Goal: Task Accomplishment & Management: Manage account settings

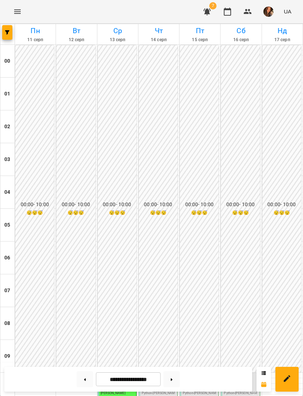
scroll to position [290, 0]
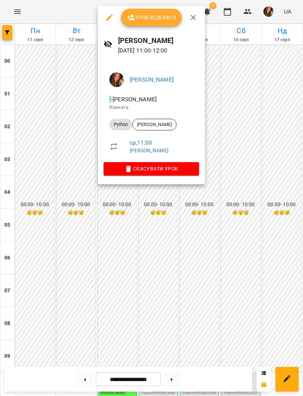
click at [172, 20] on span "Урок відбувся" at bounding box center [151, 17] width 49 height 9
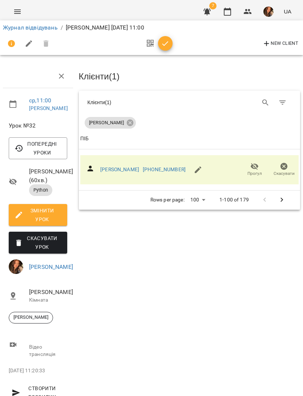
click at [164, 47] on icon "button" at bounding box center [165, 43] width 9 height 9
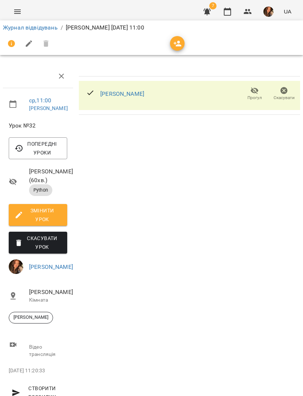
click at [32, 28] on link "Журнал відвідувань" at bounding box center [30, 27] width 55 height 7
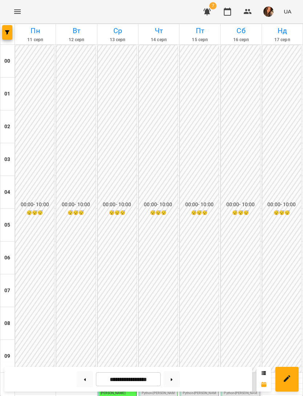
scroll to position [382, 0]
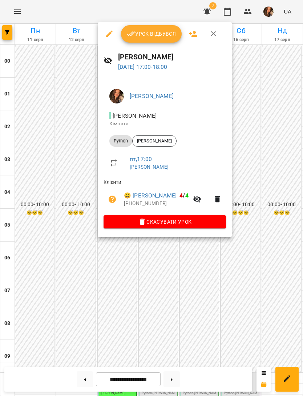
click at [162, 29] on button "Урок відбувся" at bounding box center [151, 33] width 61 height 17
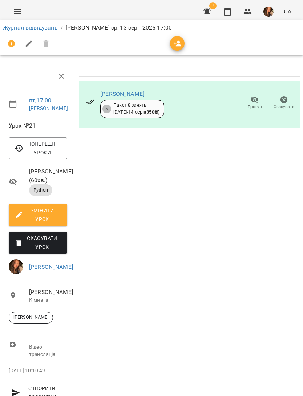
click at [36, 30] on link "Журнал відвідувань" at bounding box center [30, 27] width 55 height 7
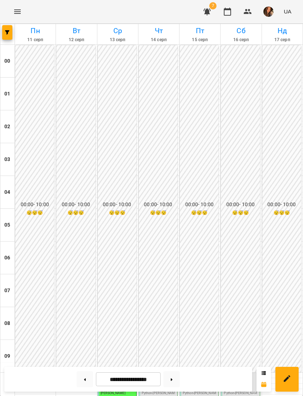
scroll to position [282, 0]
click at [163, 378] on img "Беліменко Вікторія Віталіївна" at bounding box center [163, 383] width 11 height 11
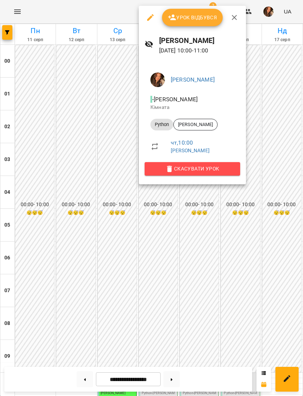
click at [174, 170] on span "Скасувати Урок" at bounding box center [193, 168] width 84 height 9
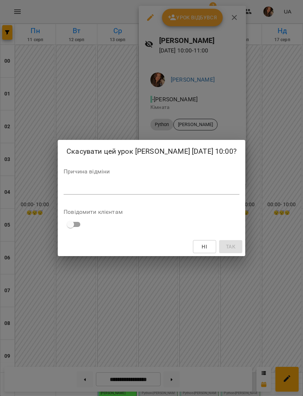
click at [220, 183] on div "Причина відміни *" at bounding box center [152, 182] width 176 height 29
click at [209, 192] on textarea at bounding box center [152, 188] width 176 height 7
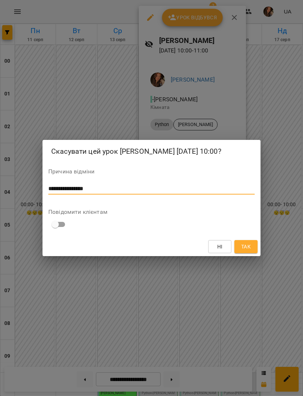
type textarea "**********"
click at [244, 251] on span "Так" at bounding box center [246, 246] width 9 height 9
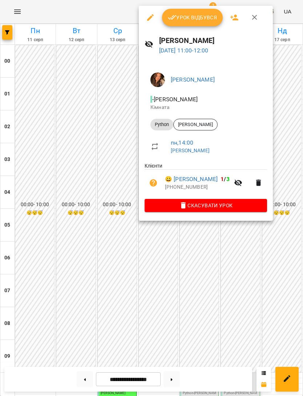
click at [195, 18] on span "Урок відбувся" at bounding box center [192, 17] width 49 height 9
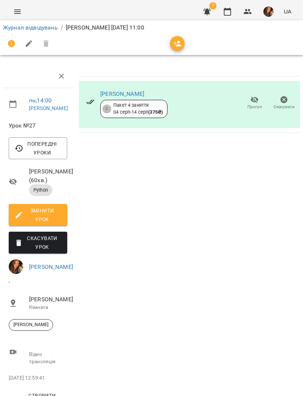
click at [47, 28] on link "Журнал відвідувань" at bounding box center [30, 27] width 55 height 7
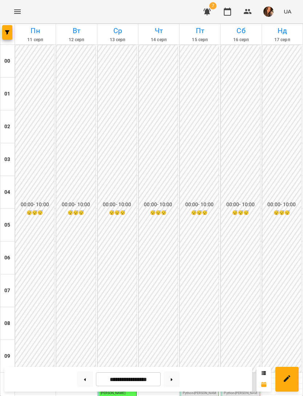
scroll to position [248, 0]
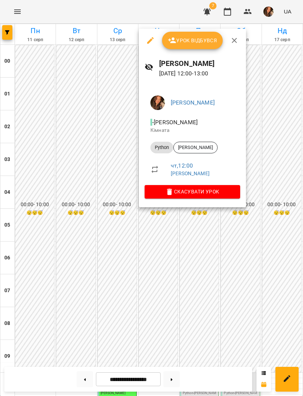
click at [200, 45] on button "Урок відбувся" at bounding box center [192, 40] width 61 height 17
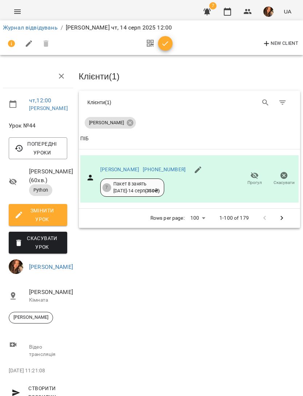
click at [169, 42] on icon "button" at bounding box center [165, 43] width 9 height 9
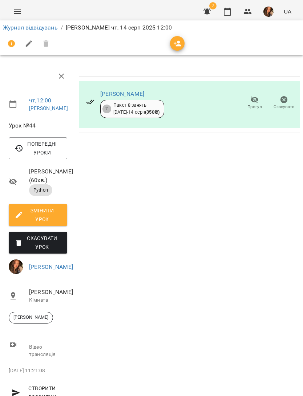
click at [35, 25] on link "Журнал відвідувань" at bounding box center [30, 27] width 55 height 7
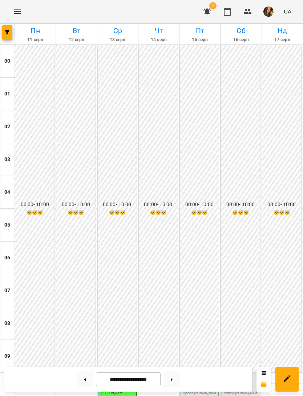
scroll to position [322, 0]
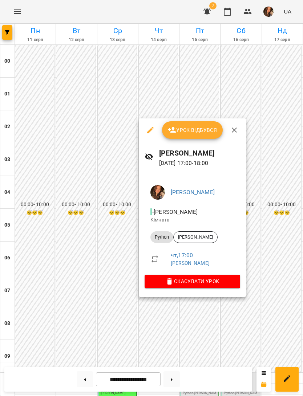
click at [208, 132] on span "Урок відбувся" at bounding box center [192, 130] width 49 height 9
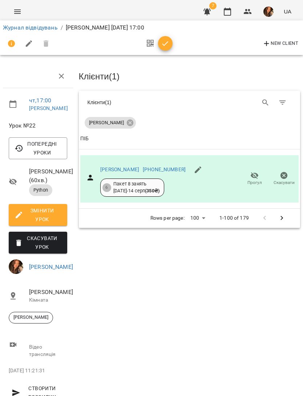
click at [165, 44] on icon "button" at bounding box center [166, 43] width 6 height 5
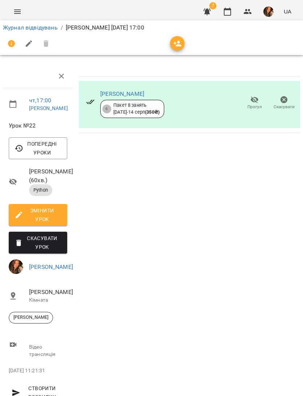
click at [40, 31] on link "Журнал відвідувань" at bounding box center [30, 27] width 55 height 7
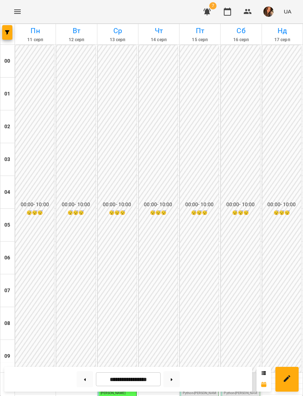
scroll to position [294, 0]
